Goal: Information Seeking & Learning: Stay updated

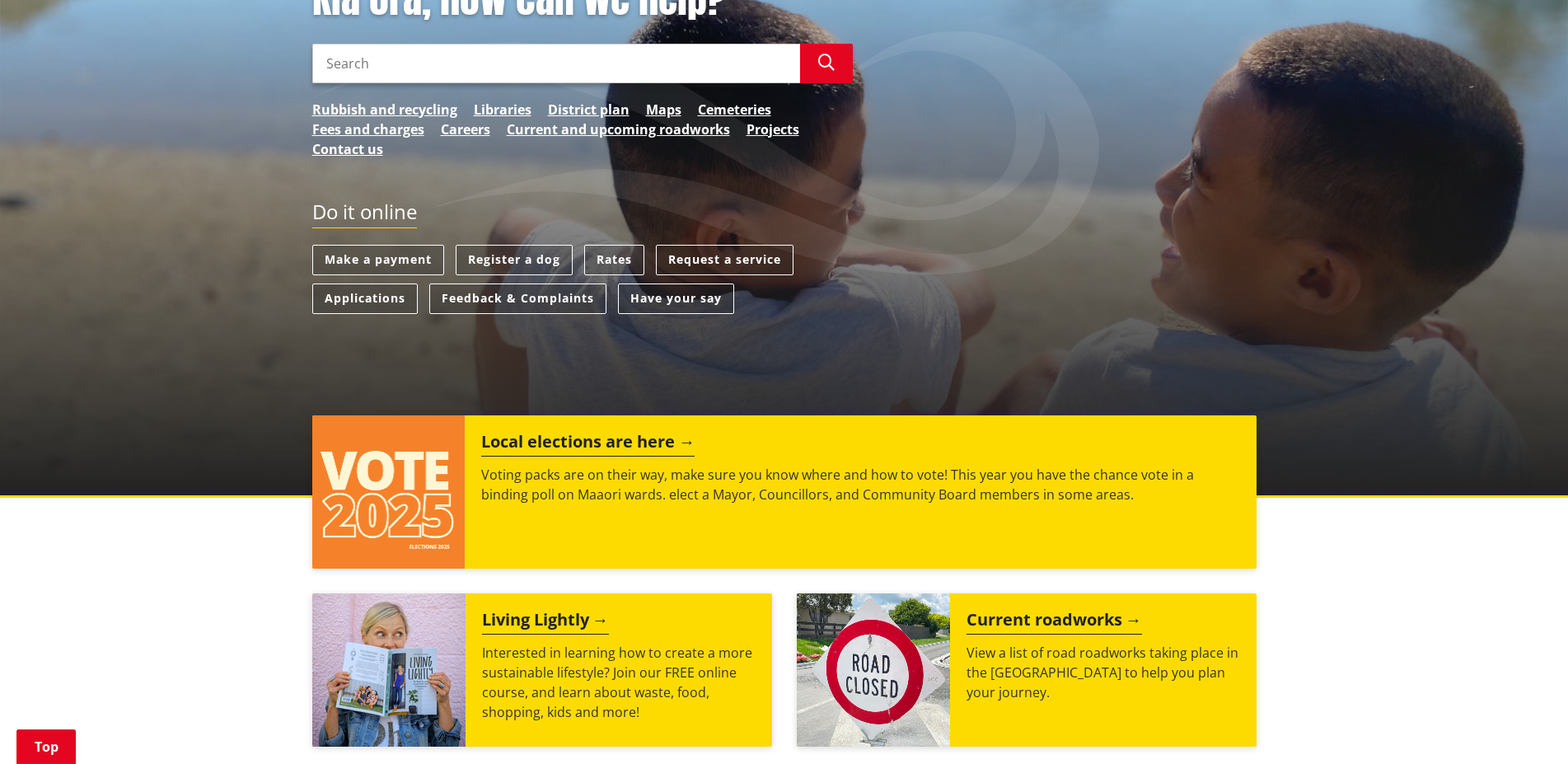
scroll to position [363, 0]
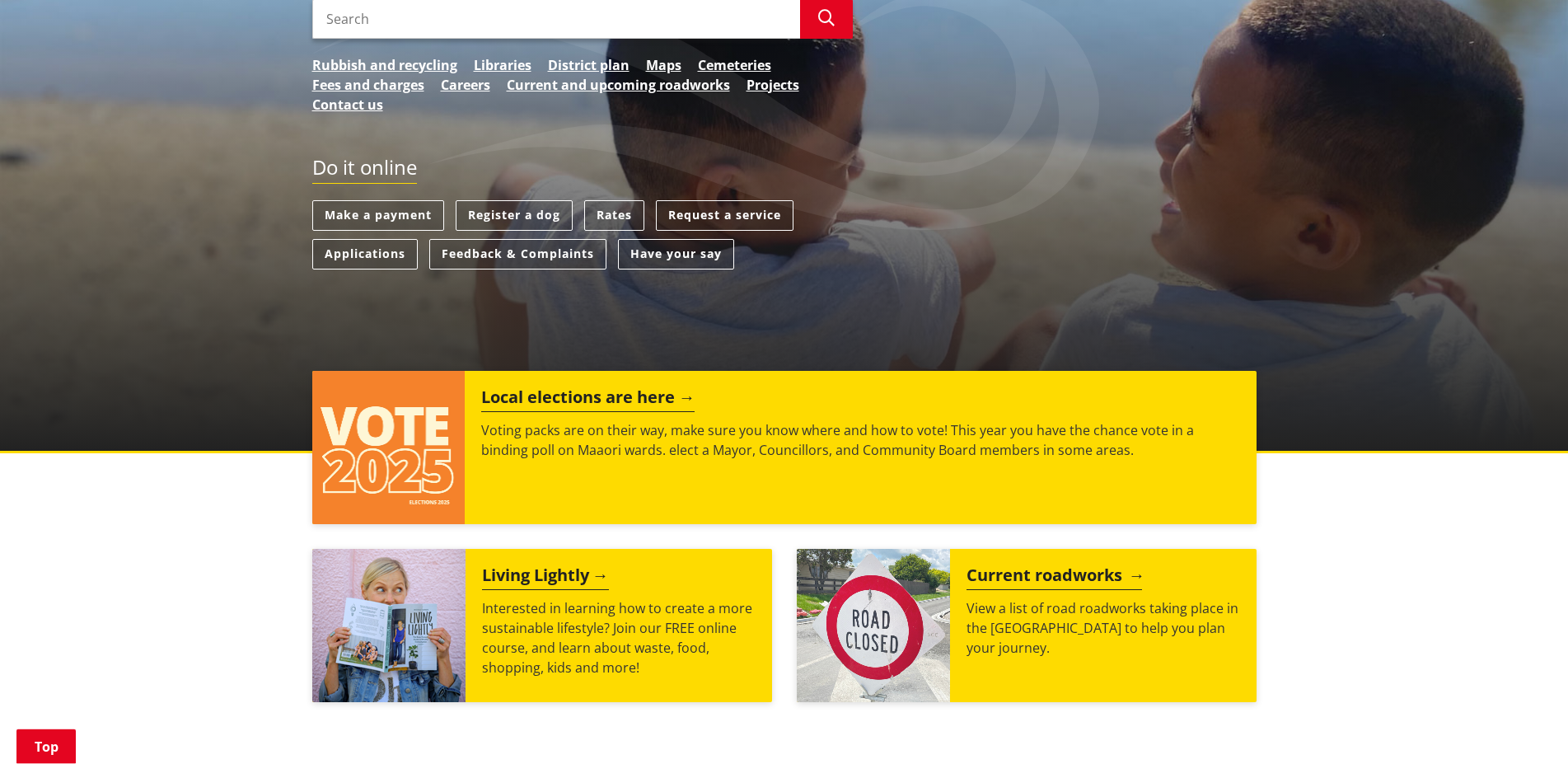
click at [1051, 576] on h2 "Current roadworks" at bounding box center [1054, 578] width 176 height 25
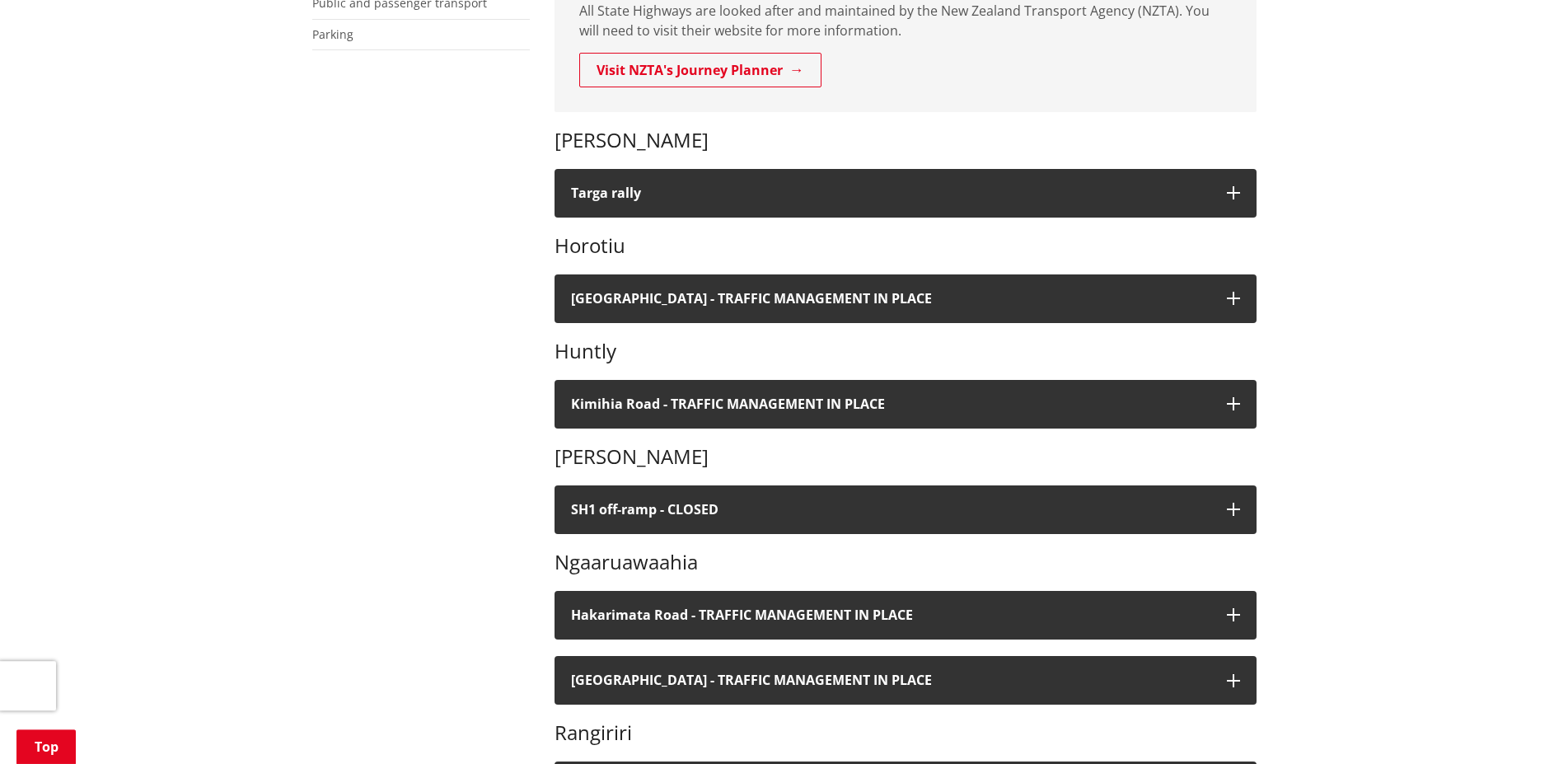
scroll to position [185, 0]
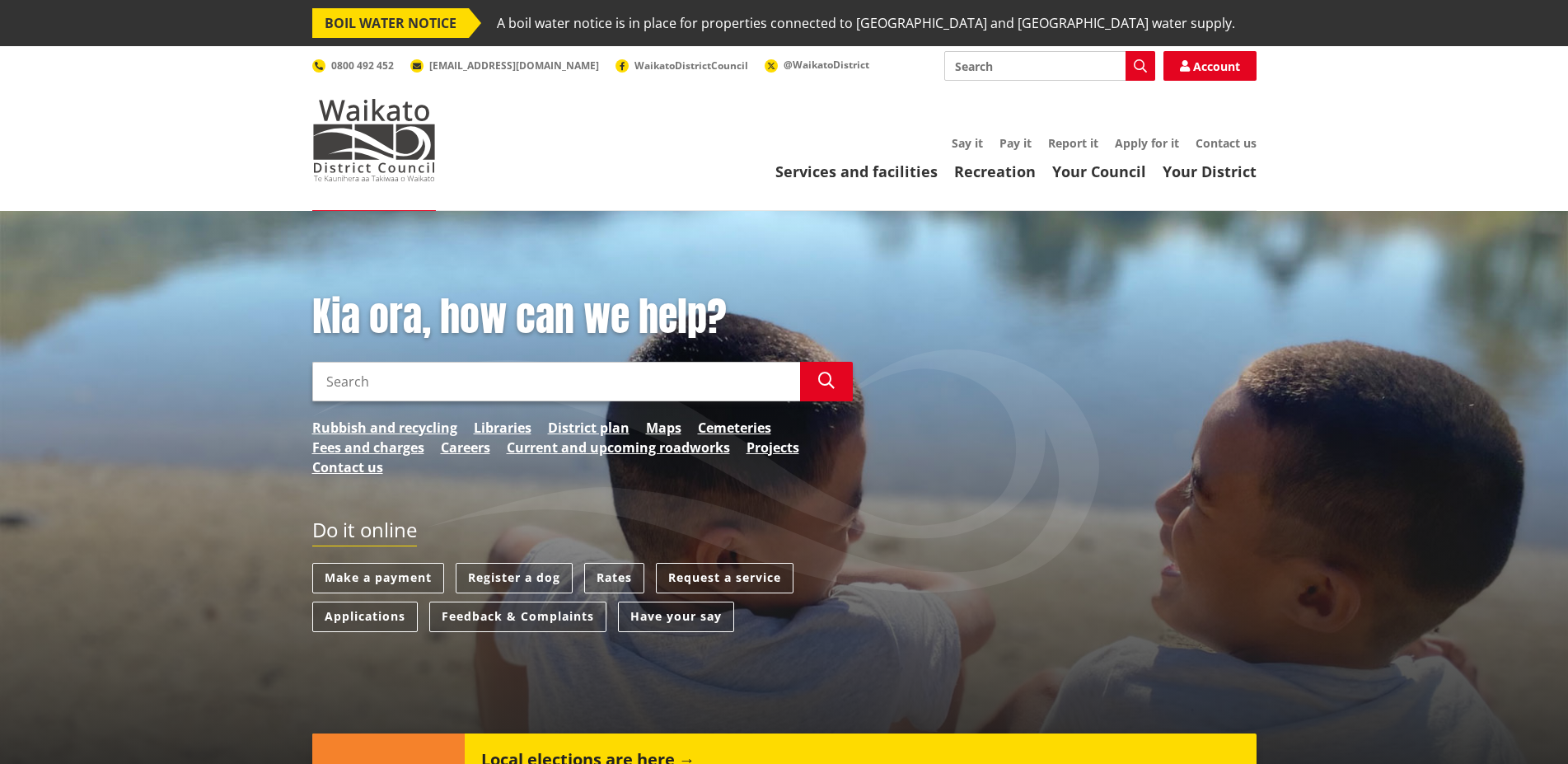
scroll to position [363, 0]
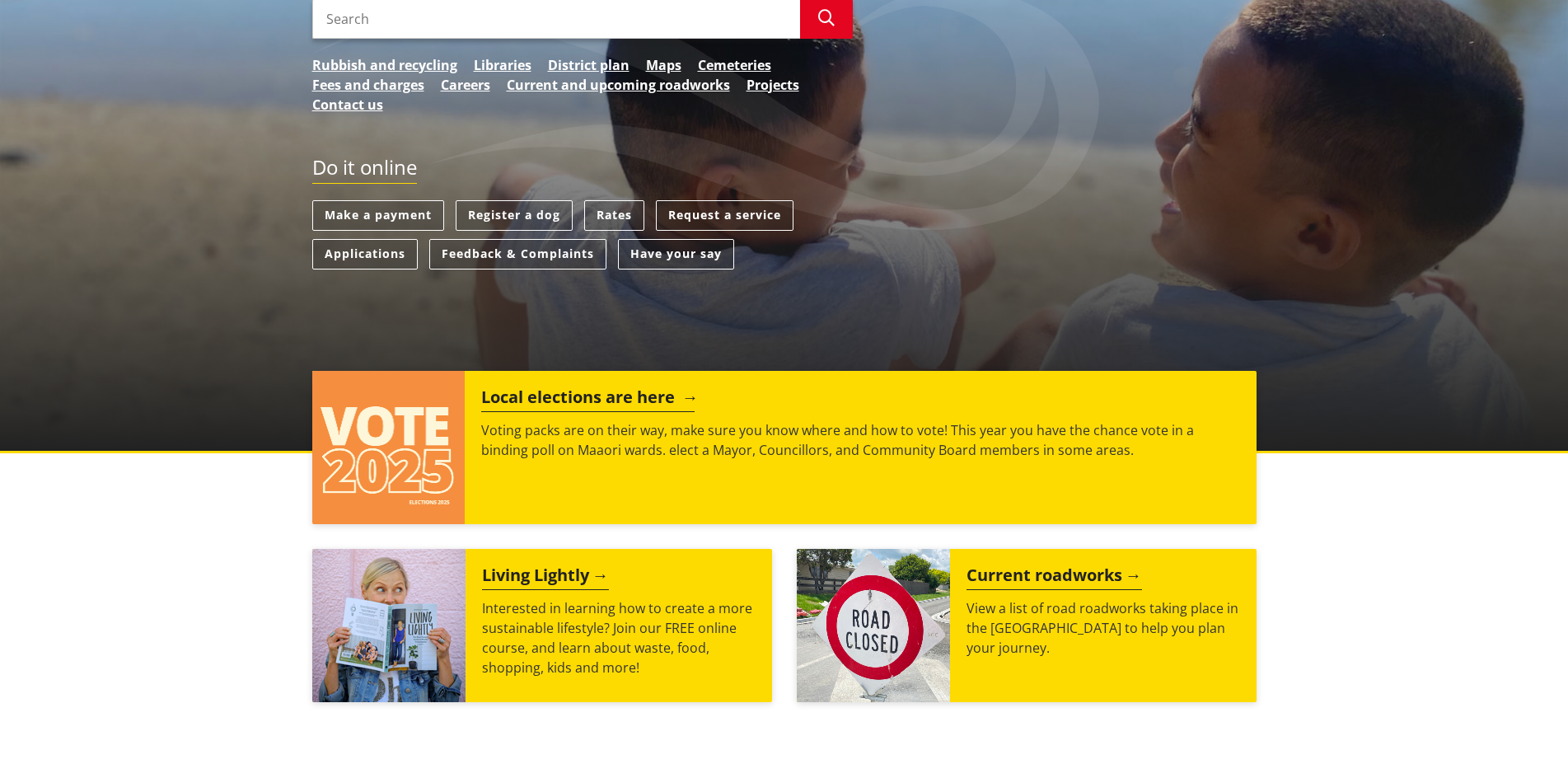
click at [594, 393] on h2 "Local elections are here" at bounding box center [587, 400] width 213 height 25
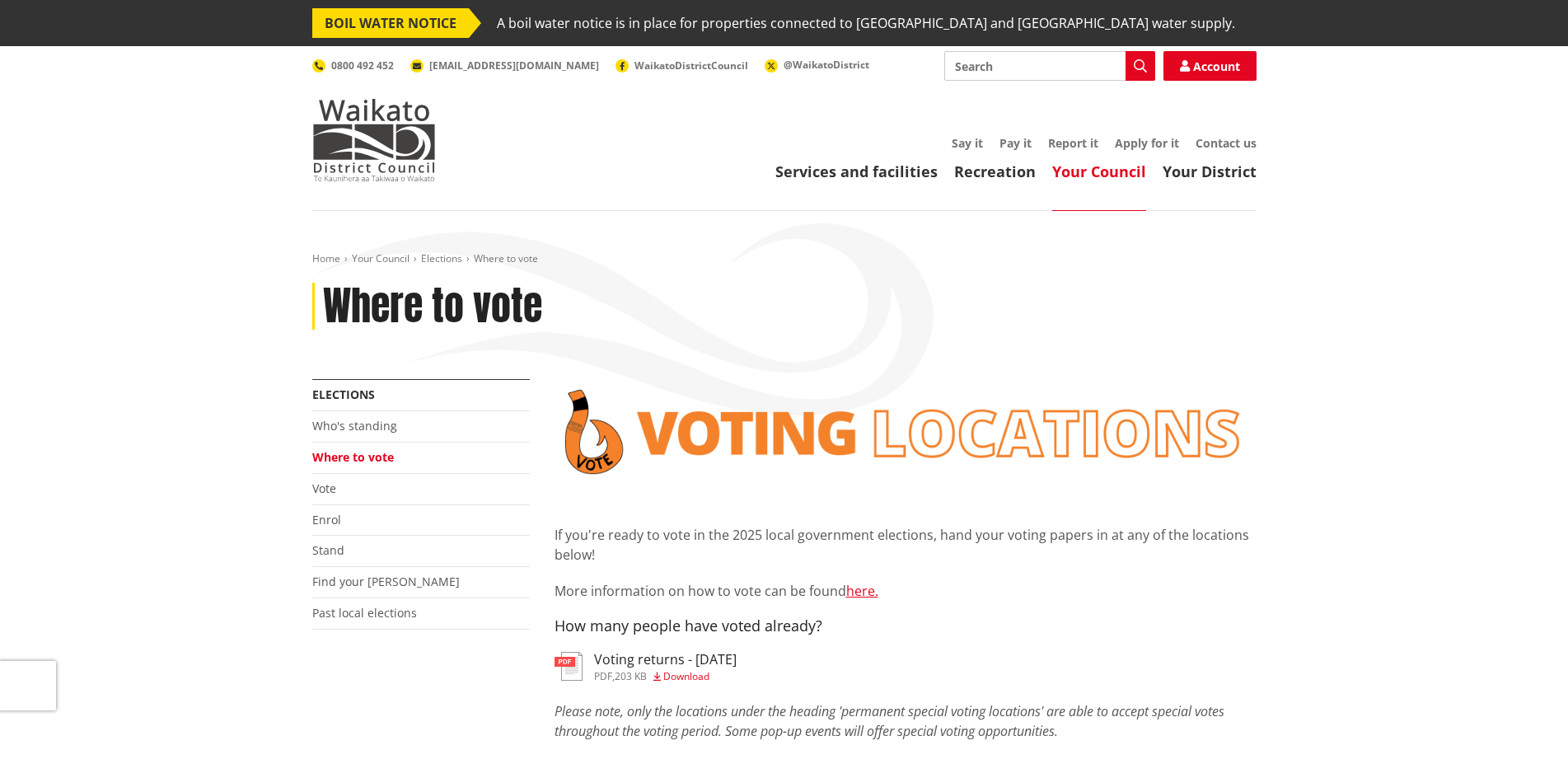
click at [704, 657] on h3 "Voting returns - 6/10/2025" at bounding box center [665, 659] width 142 height 16
